Goal: Information Seeking & Learning: Learn about a topic

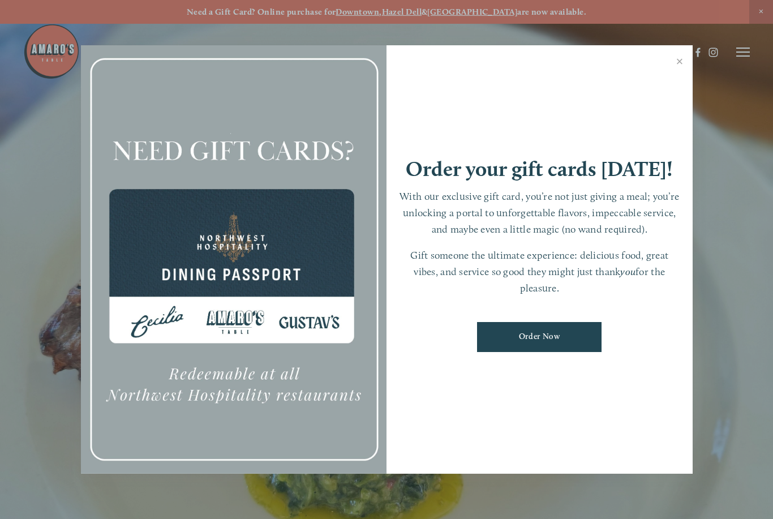
click at [680, 66] on link "Close" at bounding box center [680, 63] width 22 height 32
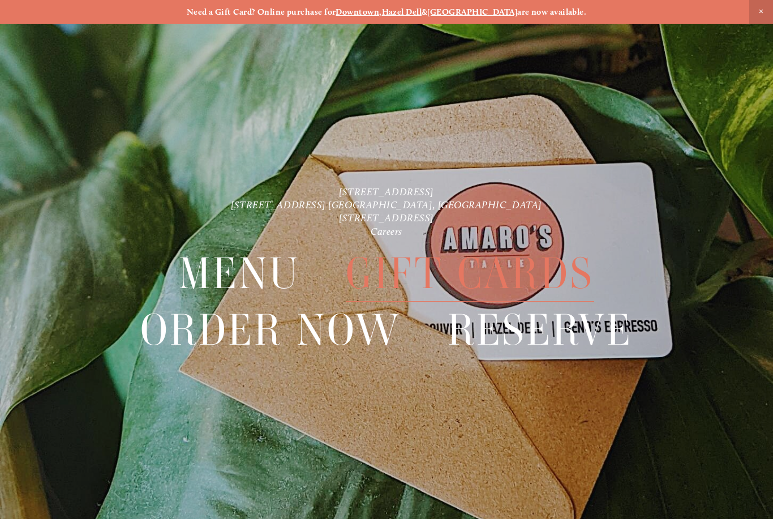
scroll to position [24, 0]
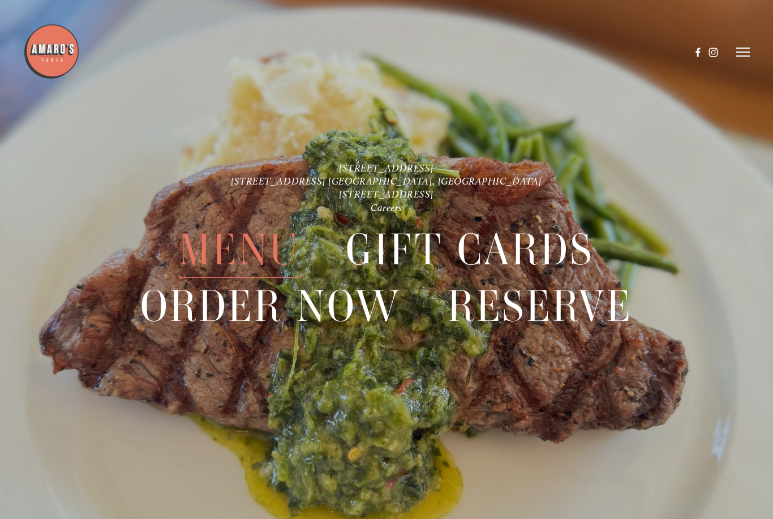
click at [222, 252] on span "Menu" at bounding box center [239, 250] width 121 height 56
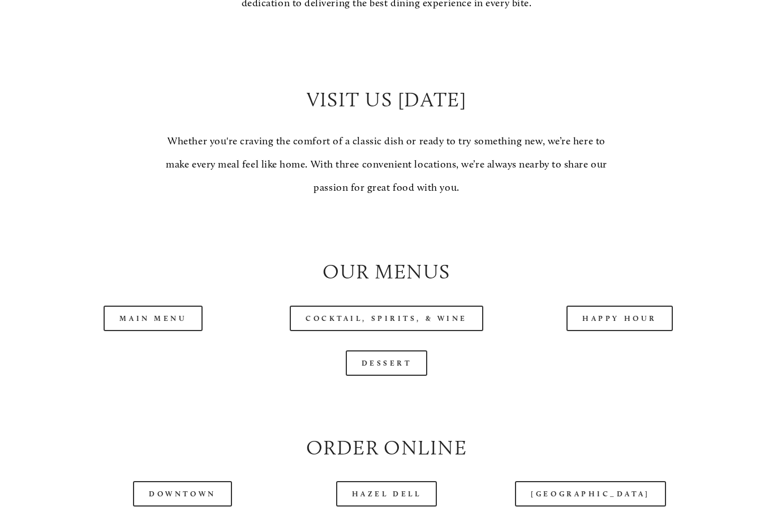
scroll to position [940, 0]
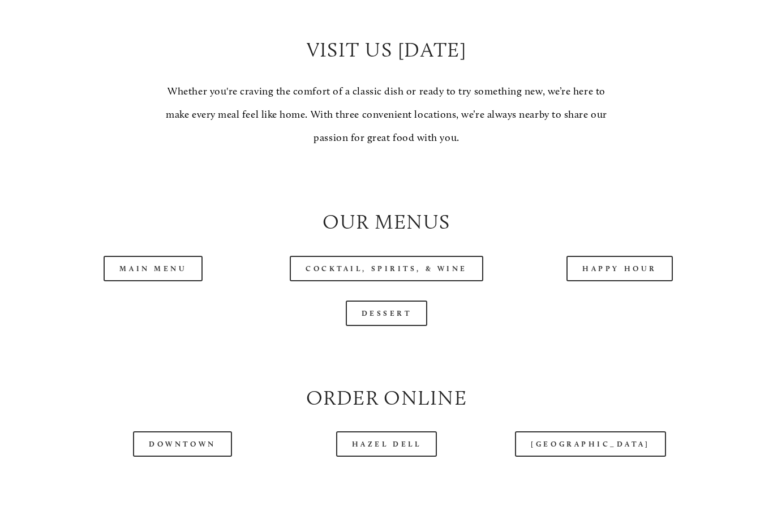
click at [134, 257] on link "Main Menu" at bounding box center [153, 268] width 99 height 25
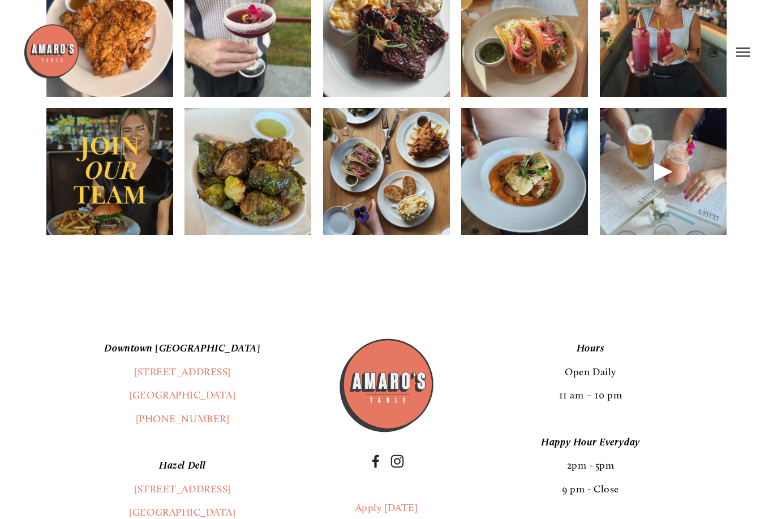
scroll to position [1606, 0]
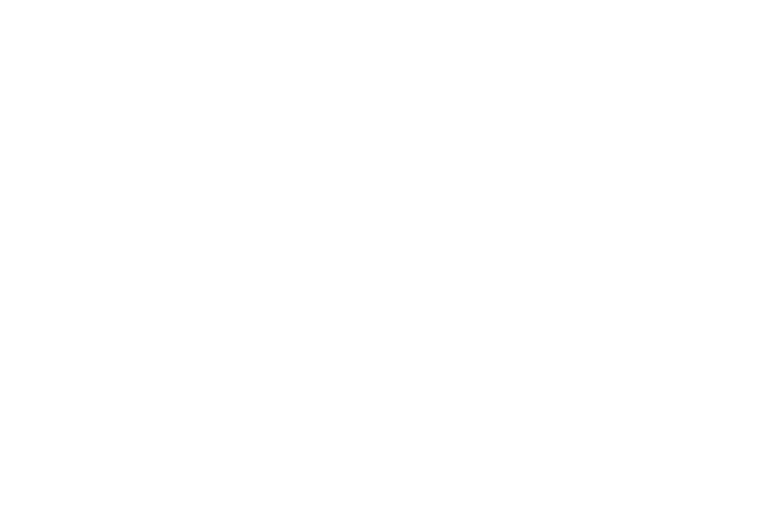
scroll to position [24, 0]
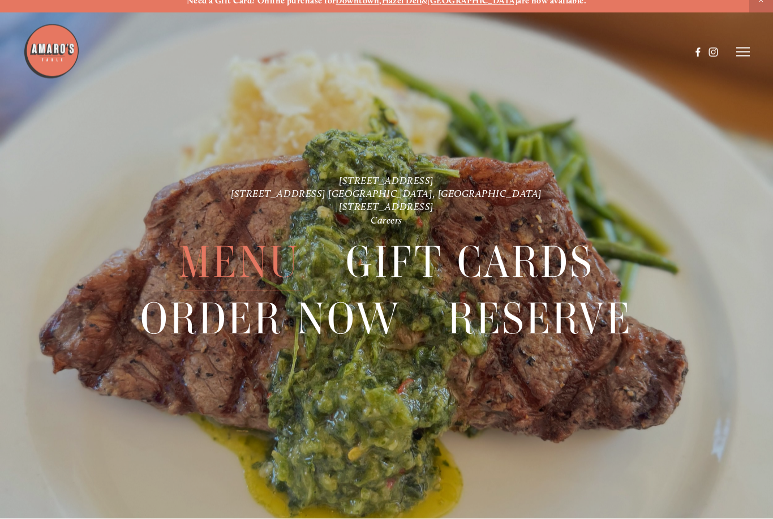
scroll to position [24, 0]
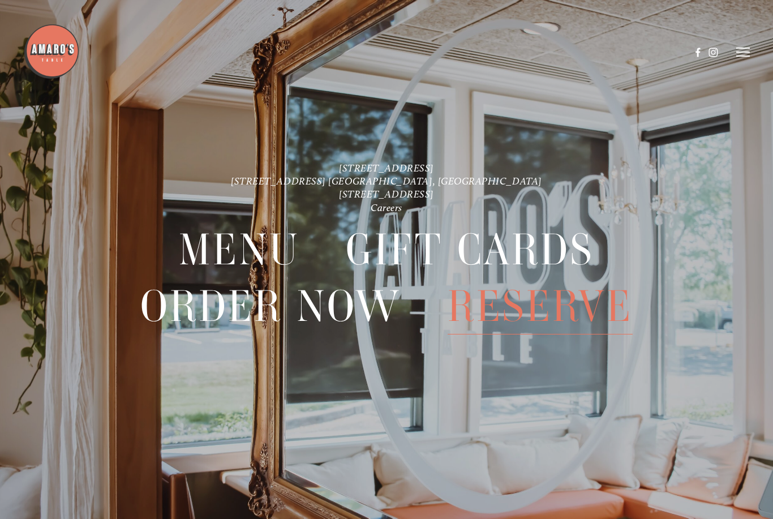
click at [223, 250] on span "Menu" at bounding box center [239, 250] width 121 height 56
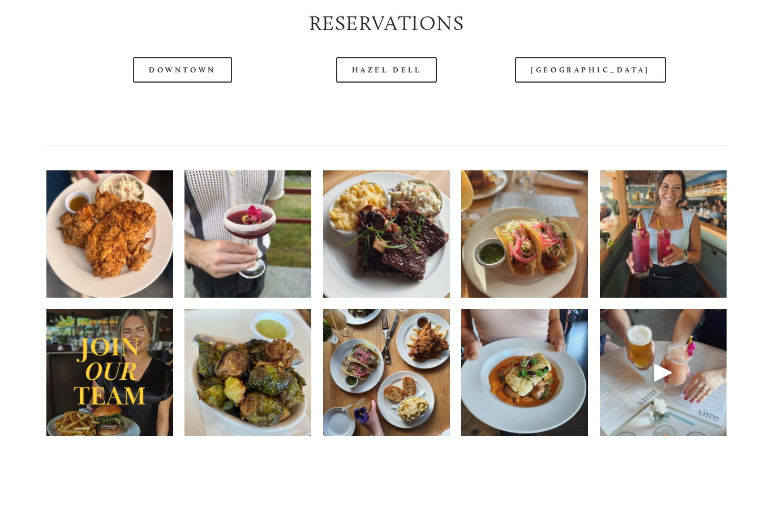
scroll to position [1461, 0]
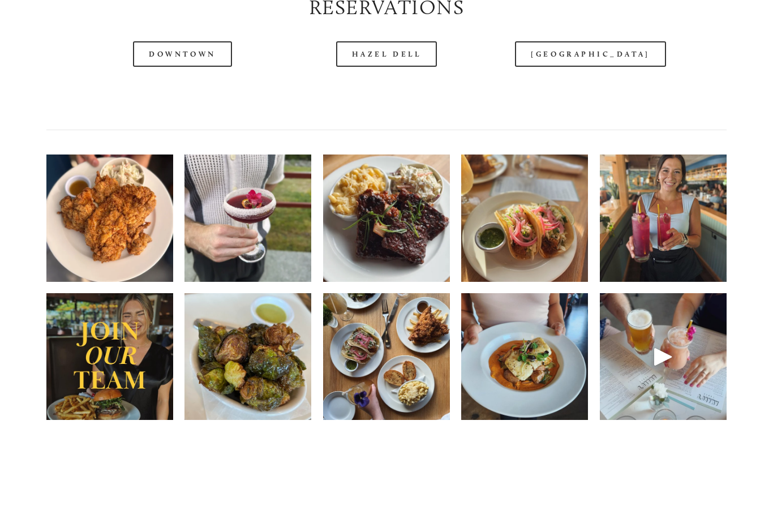
click at [671, 344] on div at bounding box center [663, 357] width 27 height 27
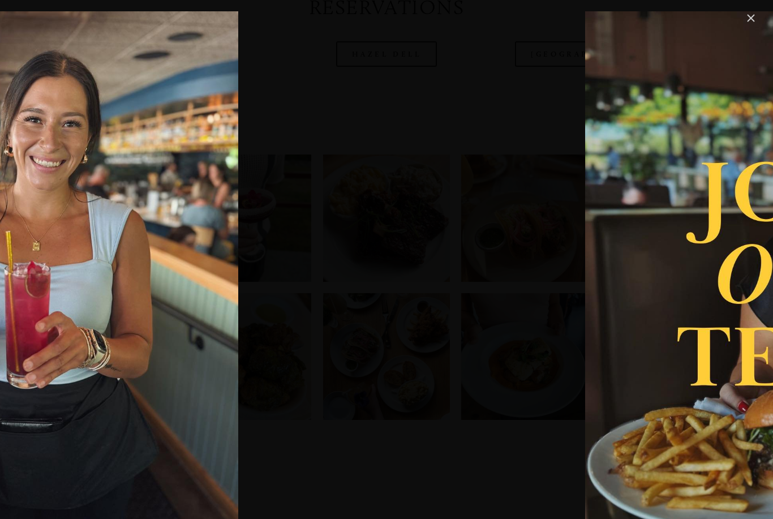
scroll to position [1498, 0]
